Goal: Transaction & Acquisition: Obtain resource

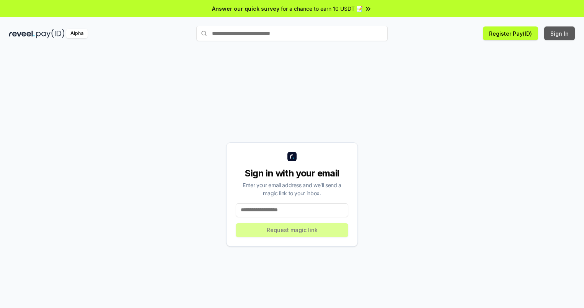
click at [560, 33] on button "Sign In" at bounding box center [560, 33] width 31 height 14
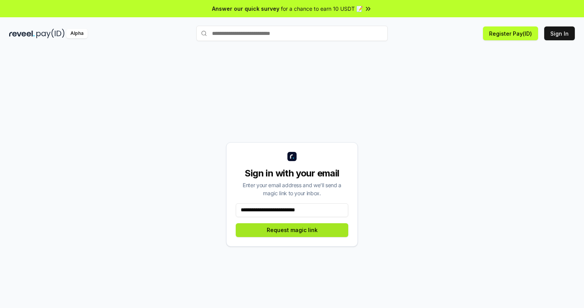
type input "**********"
click at [292, 229] on button "Request magic link" at bounding box center [292, 230] width 113 height 14
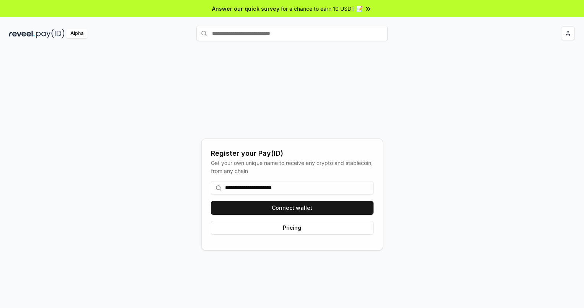
type input "**********"
